Goal: Task Accomplishment & Management: Use online tool/utility

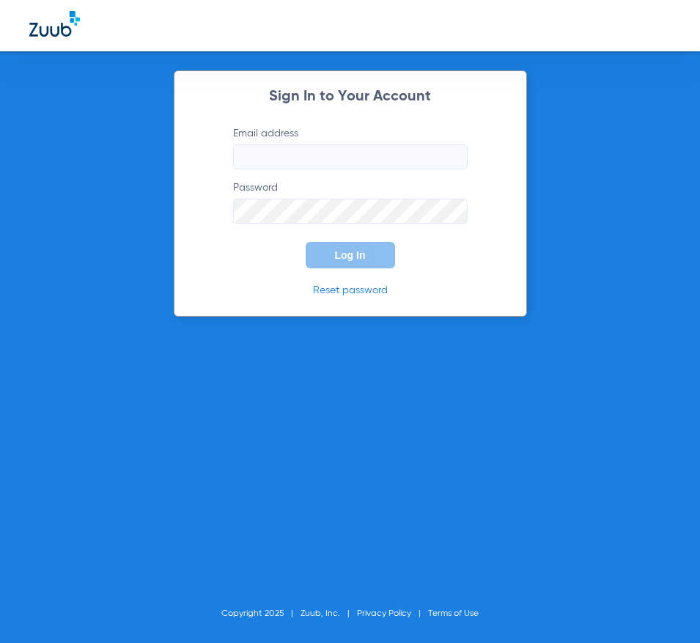
type input "[PERSON_NAME][EMAIL_ADDRESS][DOMAIN_NAME]"
click at [360, 251] on span "Log In" at bounding box center [350, 255] width 31 height 12
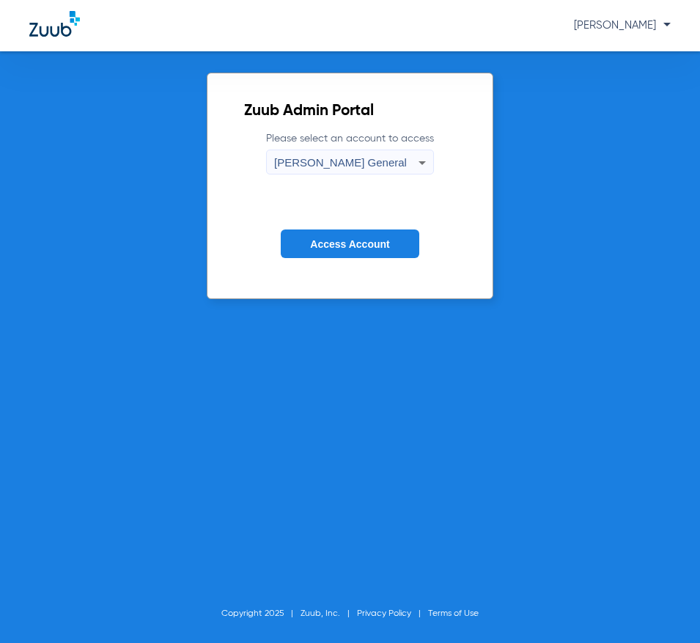
click at [340, 254] on button "Access Account" at bounding box center [350, 243] width 138 height 29
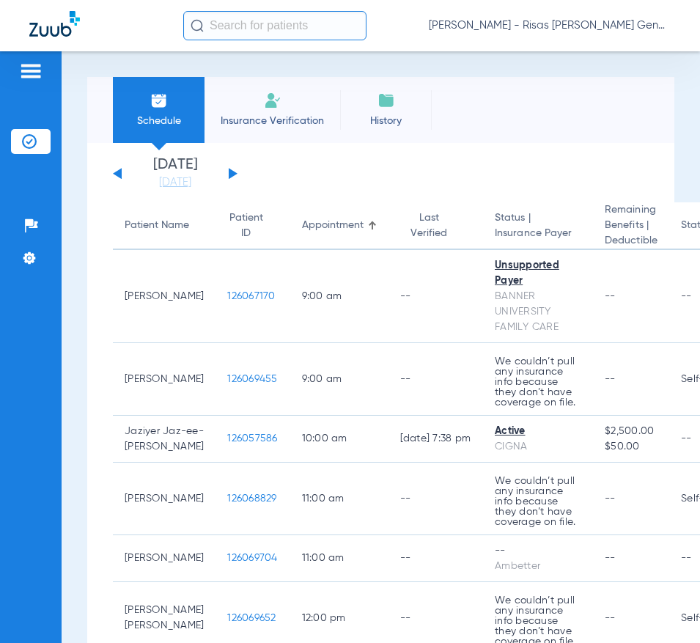
click at [229, 171] on button at bounding box center [233, 173] width 9 height 11
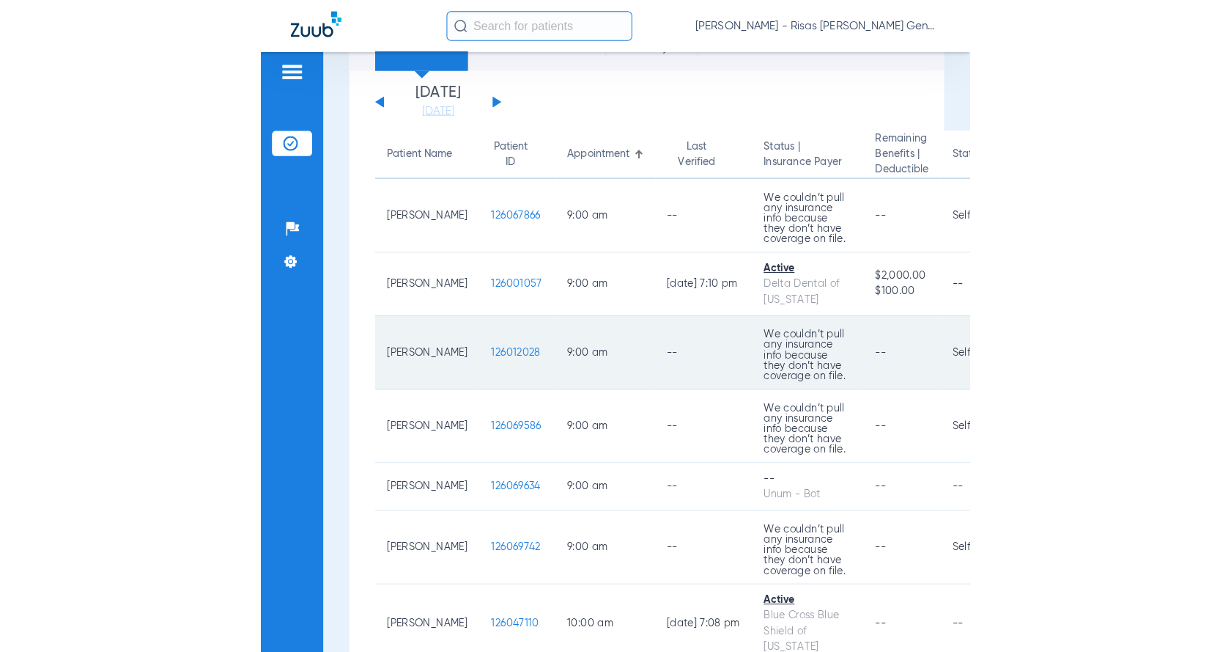
scroll to position [147, 0]
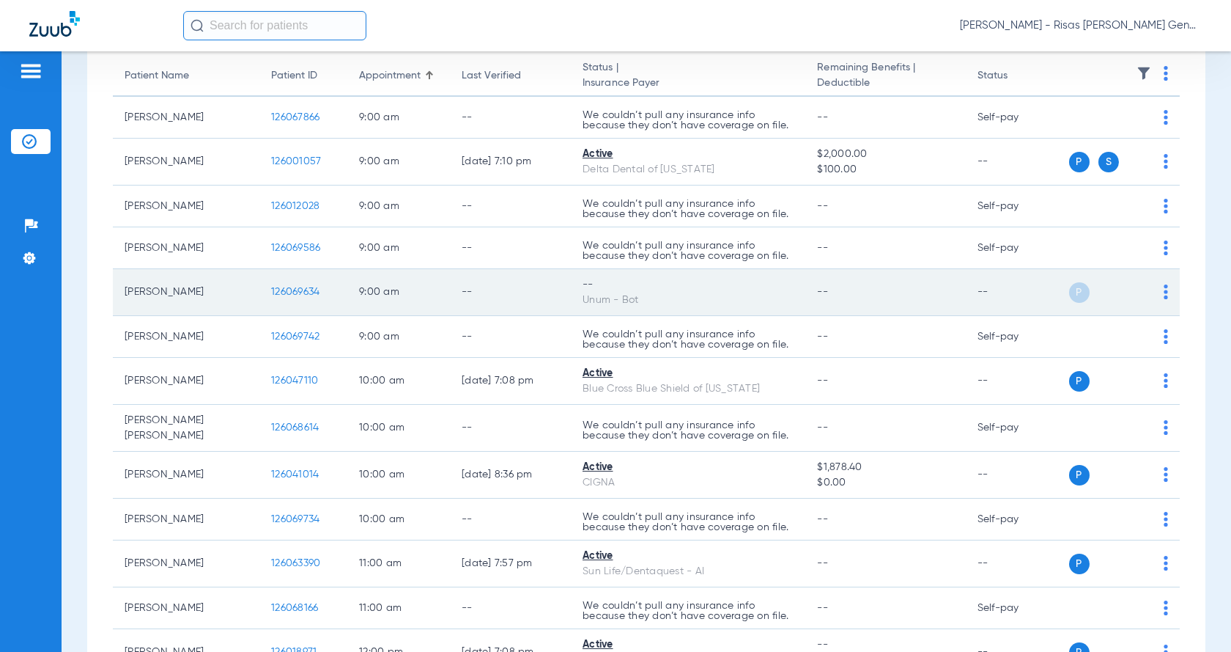
click at [699, 298] on td "P S" at bounding box center [1122, 292] width 115 height 47
click at [699, 296] on td "P S" at bounding box center [1122, 292] width 115 height 47
click at [699, 295] on img at bounding box center [1166, 291] width 4 height 15
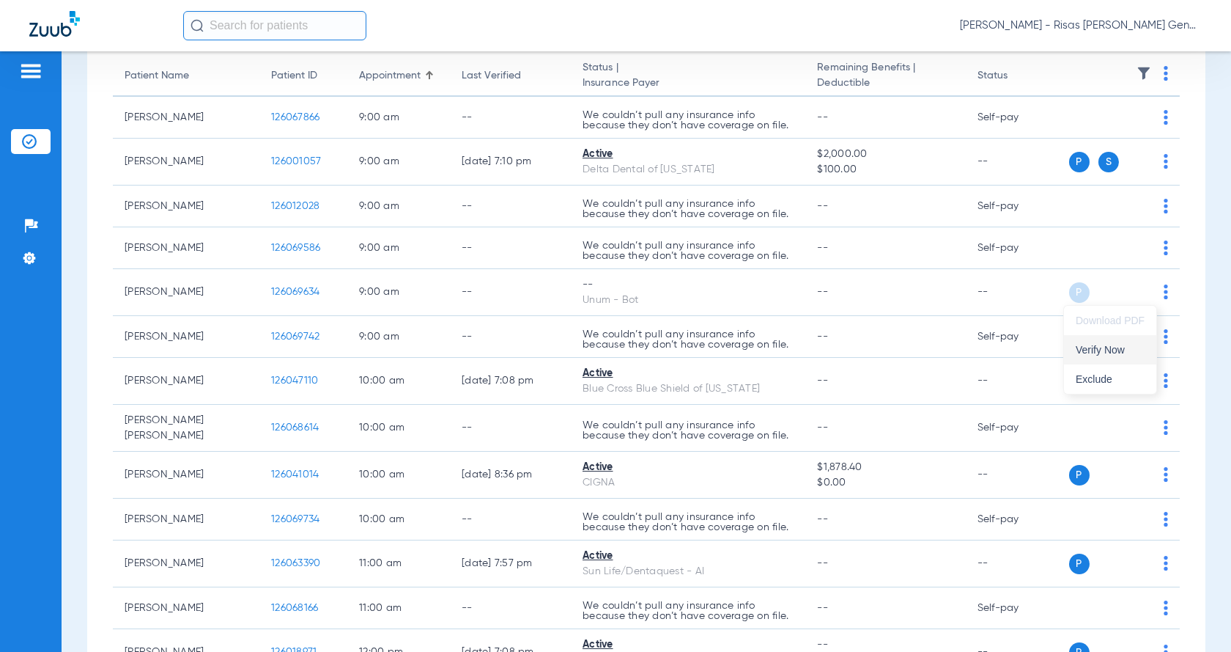
click at [699, 357] on button "Verify Now" at bounding box center [1110, 349] width 92 height 29
